Goal: Task Accomplishment & Management: Manage account settings

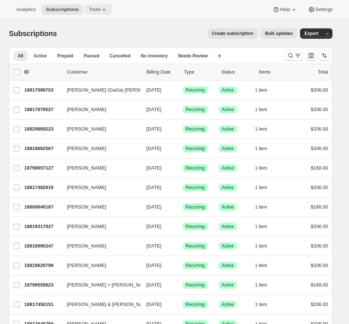
click at [93, 10] on span "Tools" at bounding box center [94, 10] width 11 height 6
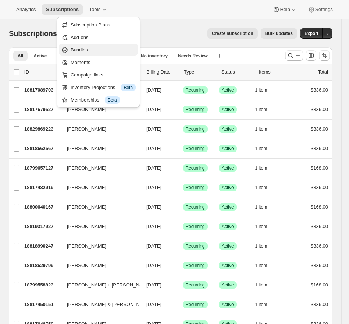
click at [84, 48] on span "Bundles" at bounding box center [79, 50] width 17 height 6
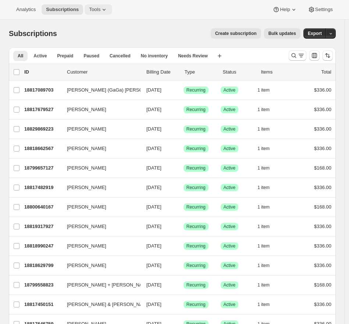
click at [100, 9] on span "Tools" at bounding box center [94, 10] width 11 height 6
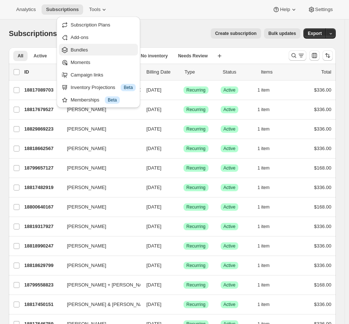
click at [80, 49] on span "Bundles" at bounding box center [79, 50] width 17 height 6
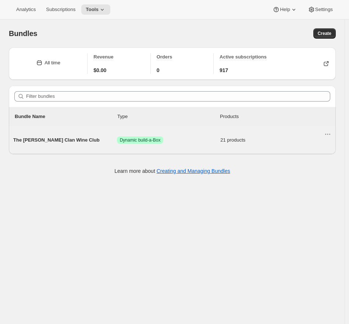
click at [143, 144] on div "The [PERSON_NAME] Clan Wine Club Success Dynamic build-a-Box 21 products" at bounding box center [168, 139] width 310 height 19
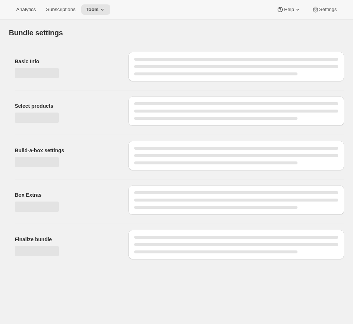
type input "The [PERSON_NAME] Clan Wine Club"
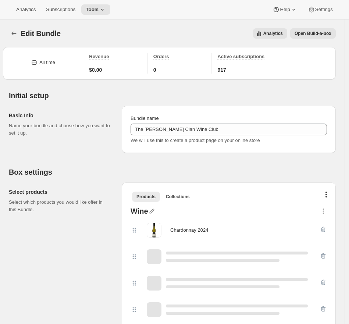
click at [313, 39] on div "Edit Bundle. This page is ready Edit Bundle Analytics Open Build-a-box More act…" at bounding box center [172, 33] width 327 height 28
click at [315, 34] on span "Open Build-a-box" at bounding box center [312, 33] width 37 height 6
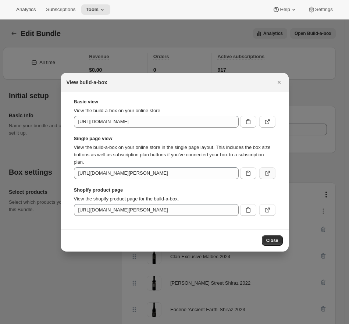
click at [271, 172] on button ":re3:" at bounding box center [267, 173] width 16 height 12
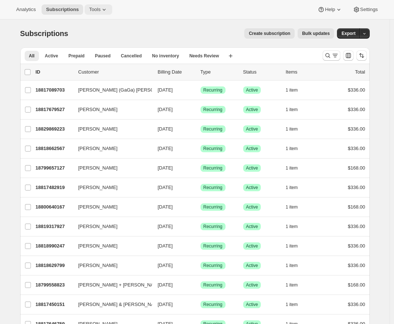
click at [105, 11] on icon at bounding box center [103, 9] width 7 height 7
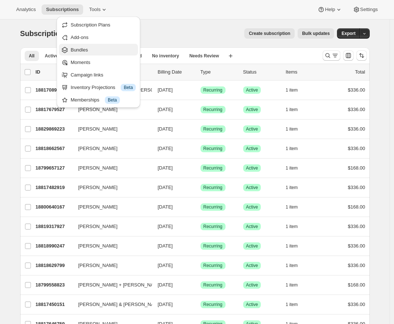
click at [105, 47] on span "Bundles" at bounding box center [103, 49] width 65 height 7
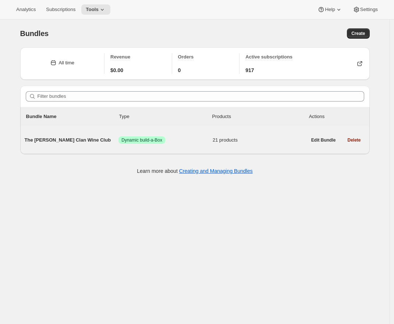
click at [172, 140] on span "Success Dynamic build-a-Box" at bounding box center [165, 139] width 94 height 7
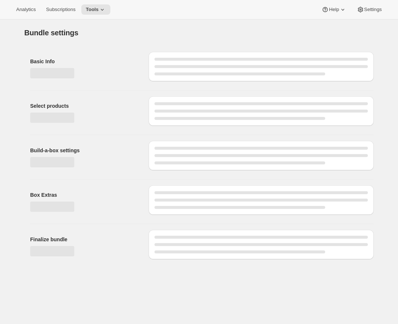
type input "The [PERSON_NAME] Clan Wine Club"
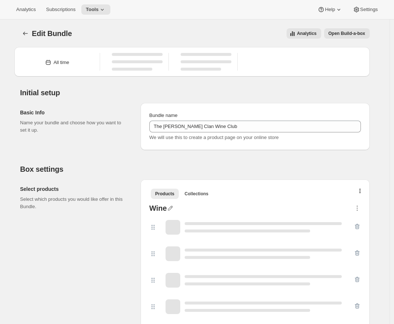
click at [358, 35] on span "Open Build-a-box" at bounding box center [346, 33] width 37 height 6
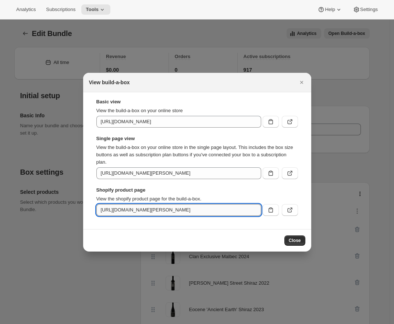
click at [214, 209] on input "[URL][DOMAIN_NAME][PERSON_NAME]" at bounding box center [178, 210] width 165 height 12
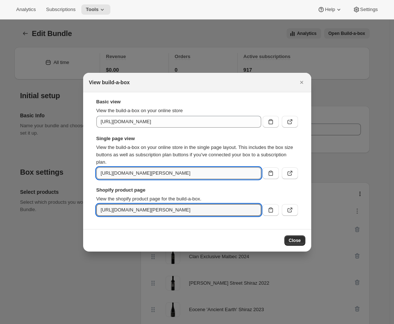
click at [158, 168] on input "[URL][DOMAIN_NAME][PERSON_NAME]" at bounding box center [178, 173] width 165 height 12
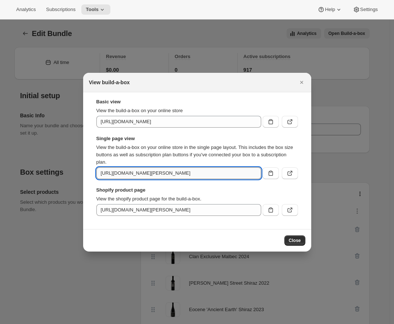
click at [184, 178] on input "[URL][DOMAIN_NAME][PERSON_NAME]" at bounding box center [178, 173] width 165 height 12
click at [285, 174] on button ":re3:" at bounding box center [289, 173] width 16 height 12
